Goal: Transaction & Acquisition: Purchase product/service

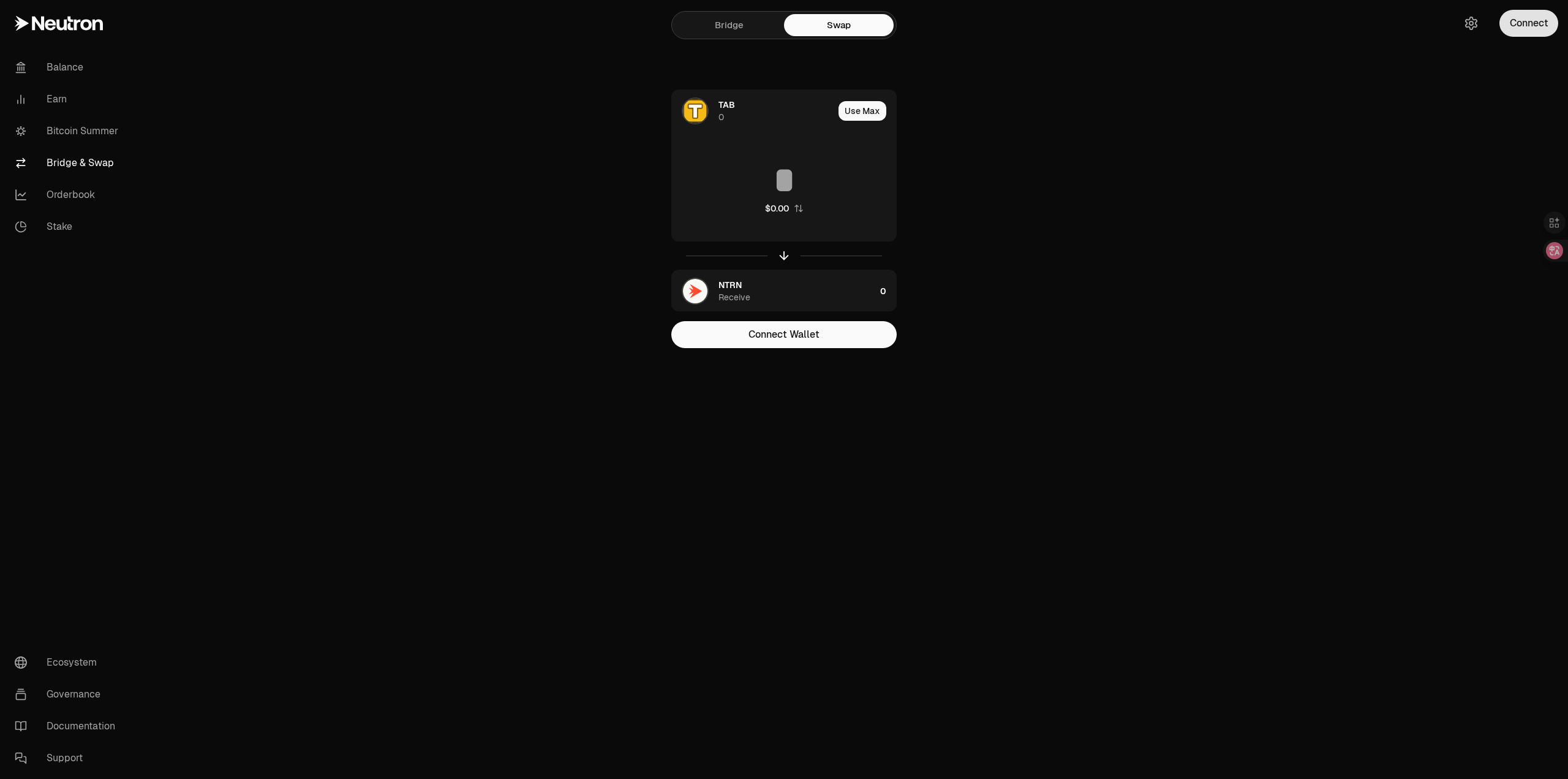
click at [1531, 23] on button "Connect" at bounding box center [1528, 23] width 59 height 27
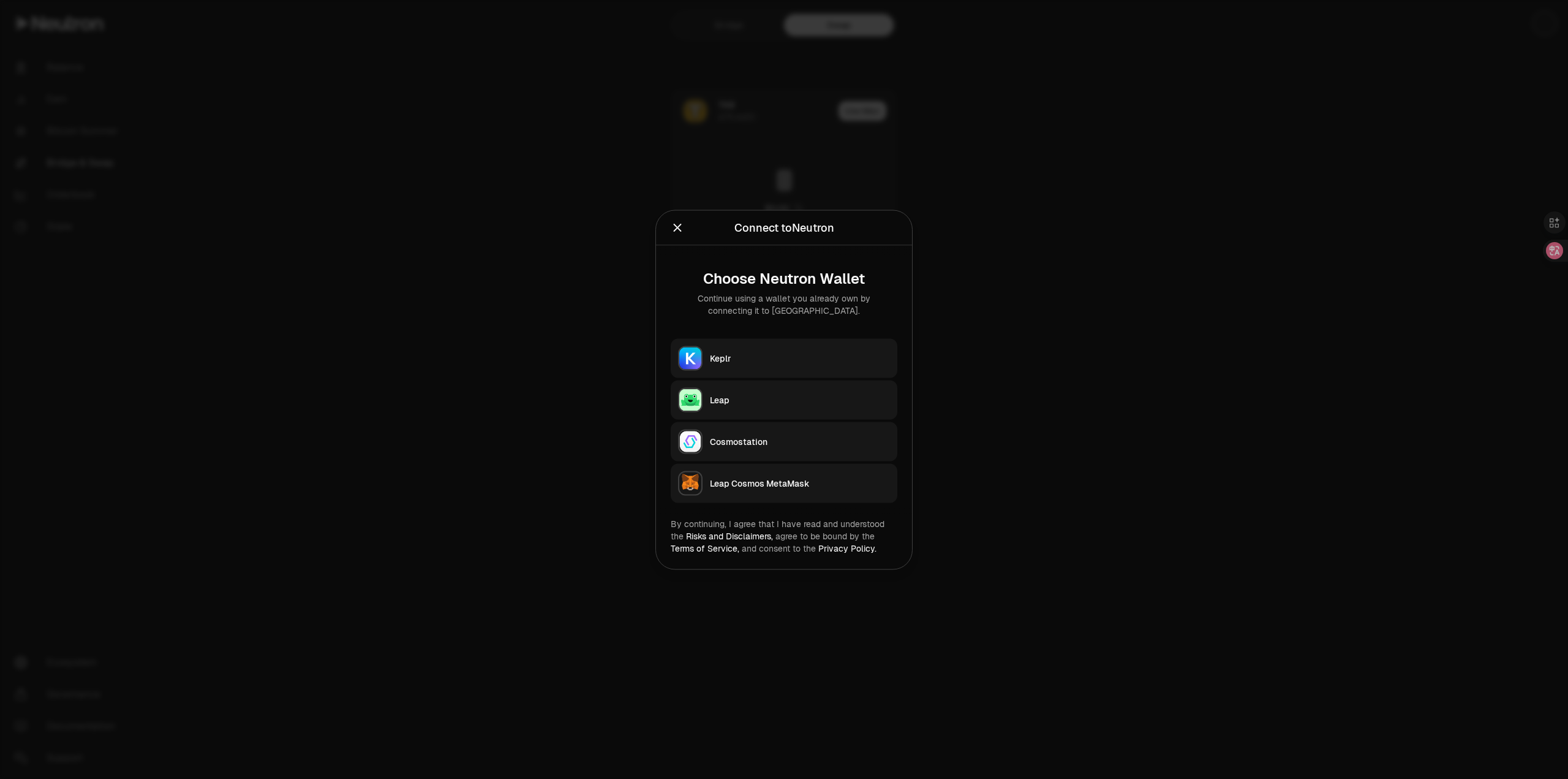
click at [748, 363] on div "Keplr" at bounding box center [800, 357] width 180 height 12
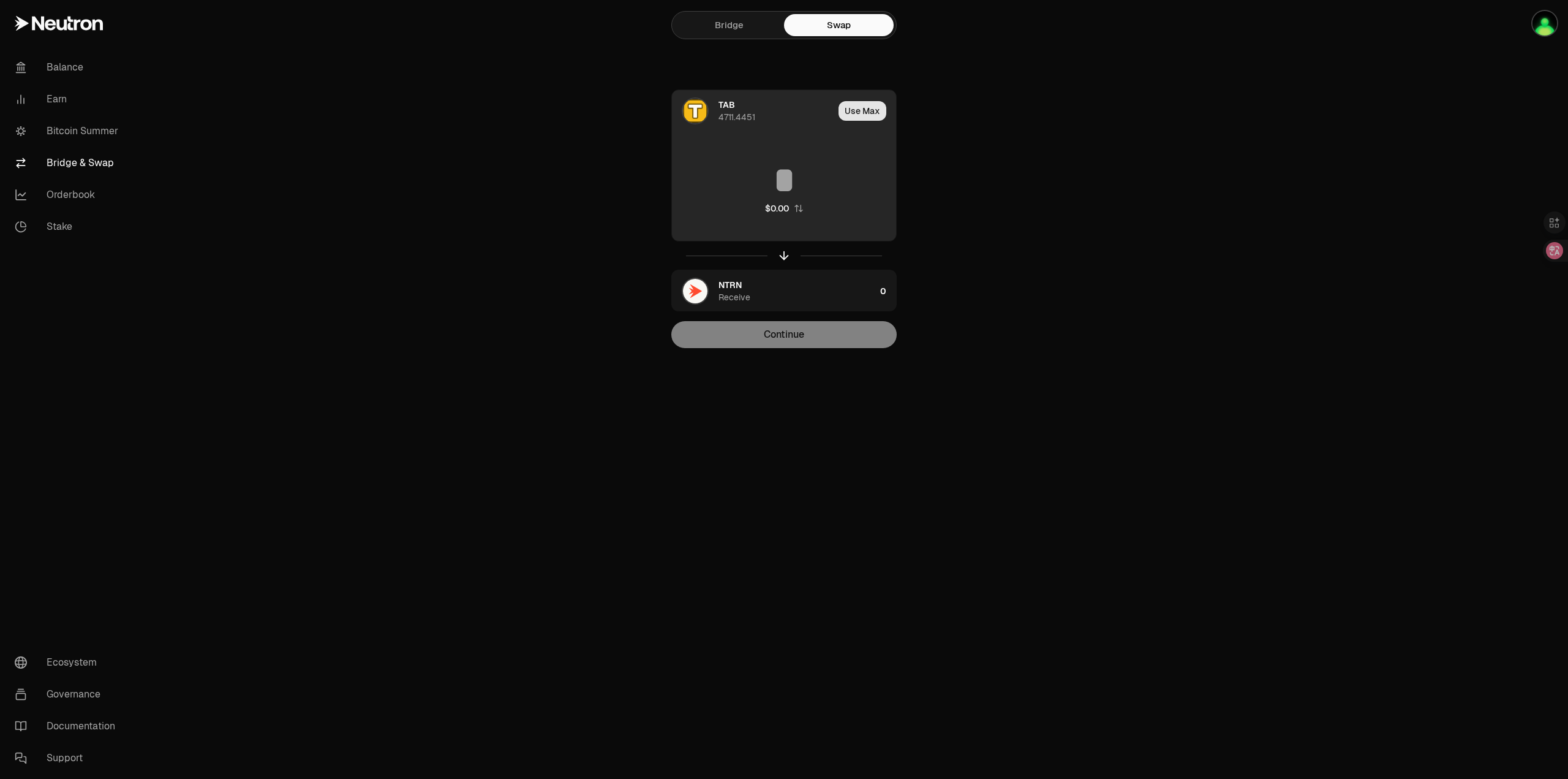
click at [873, 112] on button "Use Max" at bounding box center [863, 111] width 48 height 20
type input "**********"
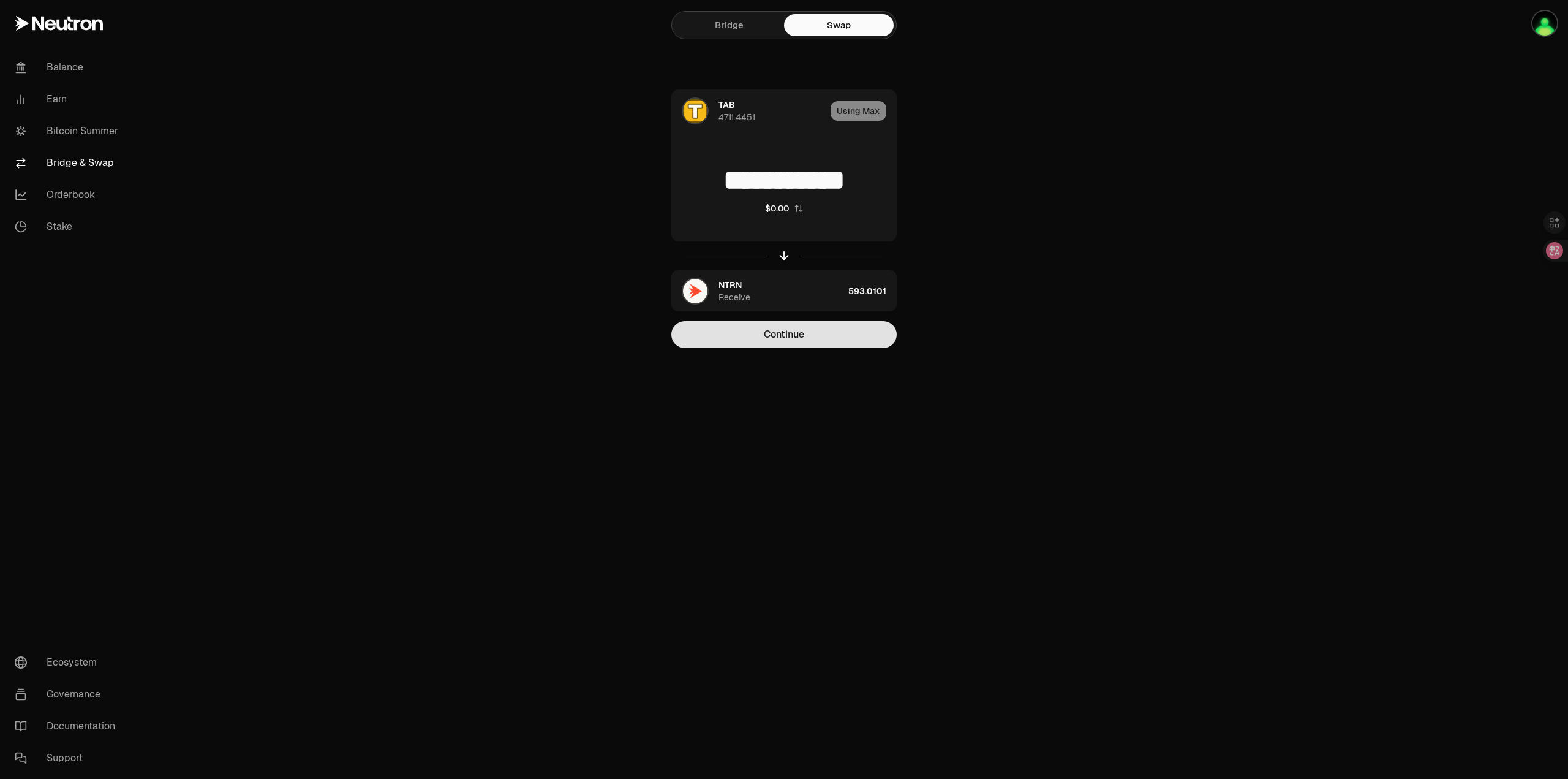
click at [840, 337] on button "Continue" at bounding box center [784, 335] width 225 height 27
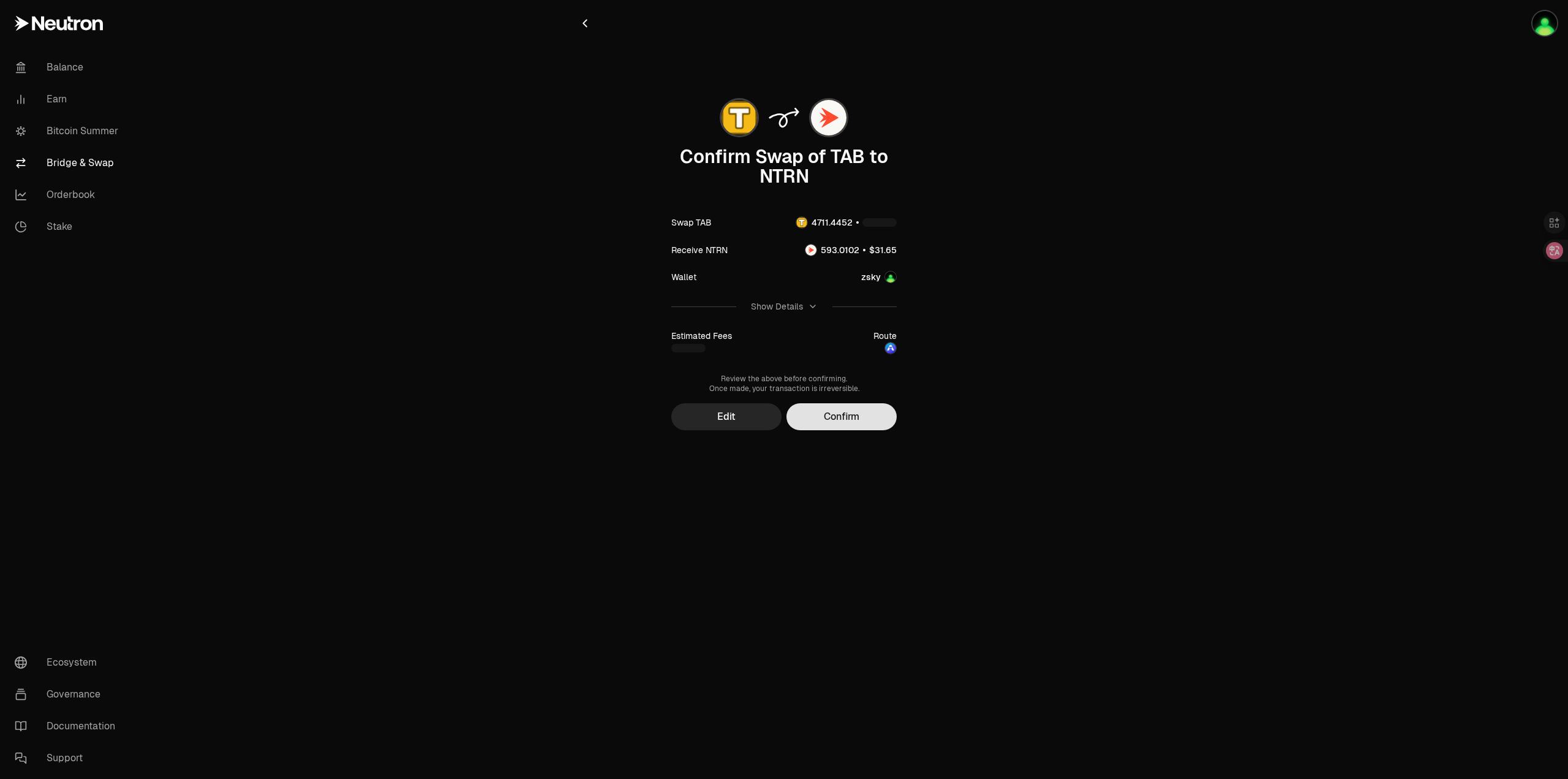
click at [870, 424] on button "Confirm" at bounding box center [842, 417] width 110 height 27
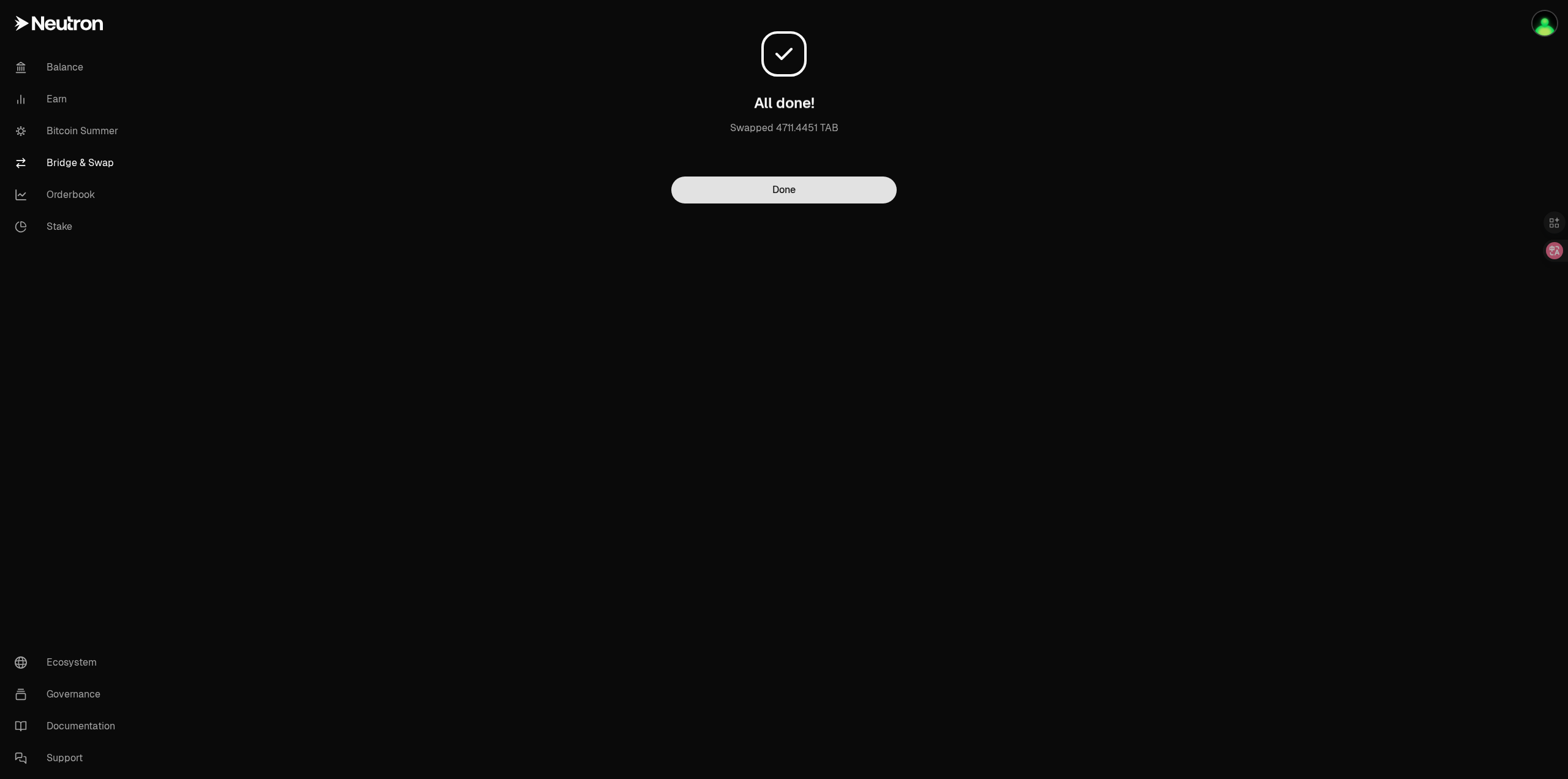
click at [800, 185] on button "Done" at bounding box center [784, 190] width 225 height 27
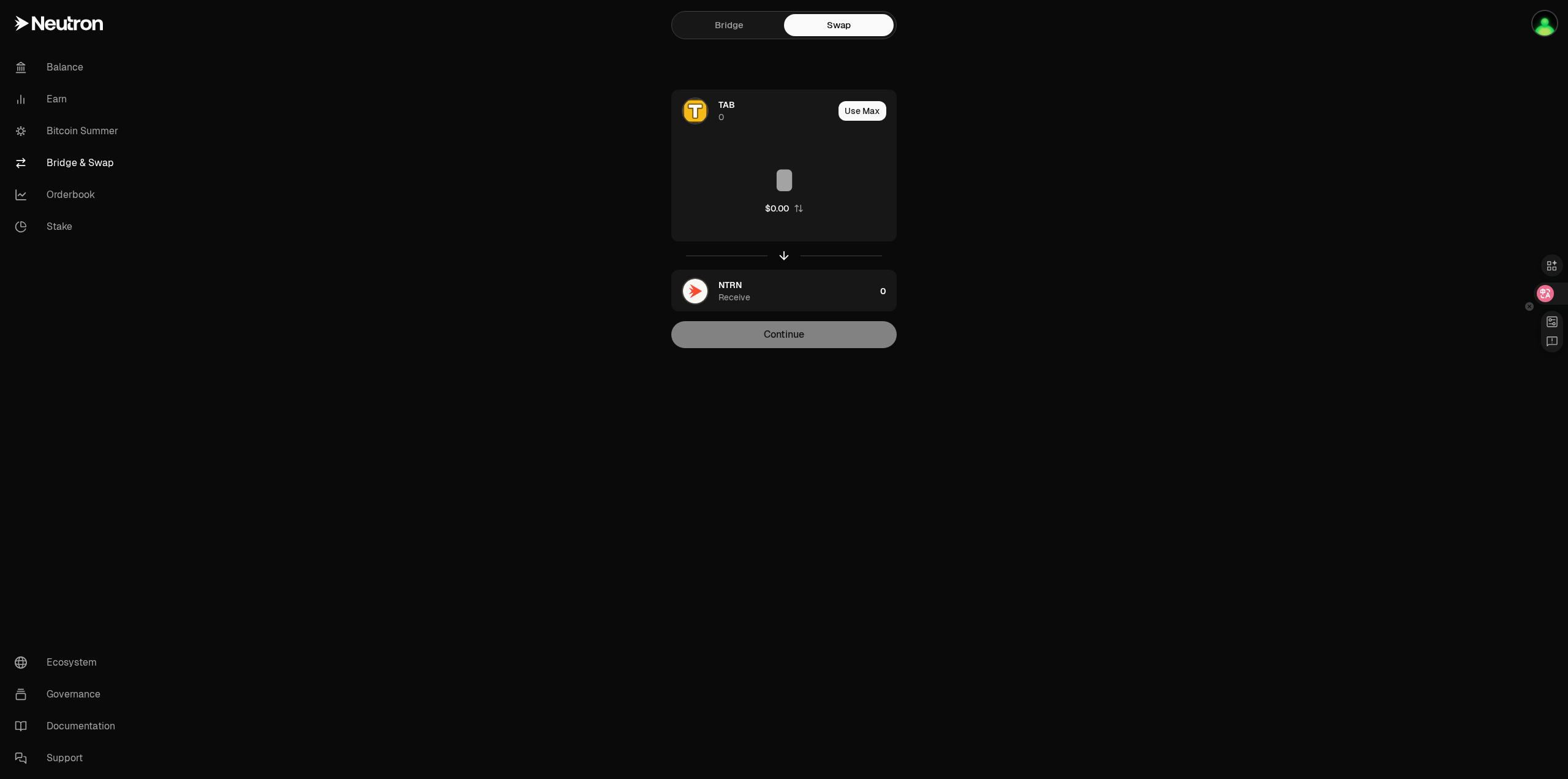
drag, startPoint x: 1567, startPoint y: 331, endPoint x: 1369, endPoint y: 748, distance: 461.6
click at [1339, 722] on div "Balance Earn Bitcoin Summer Bridge & Swap Orderbook Stake Ecosystem Governance …" at bounding box center [852, 389] width 1431 height 779
